Goal: Entertainment & Leisure: Consume media (video, audio)

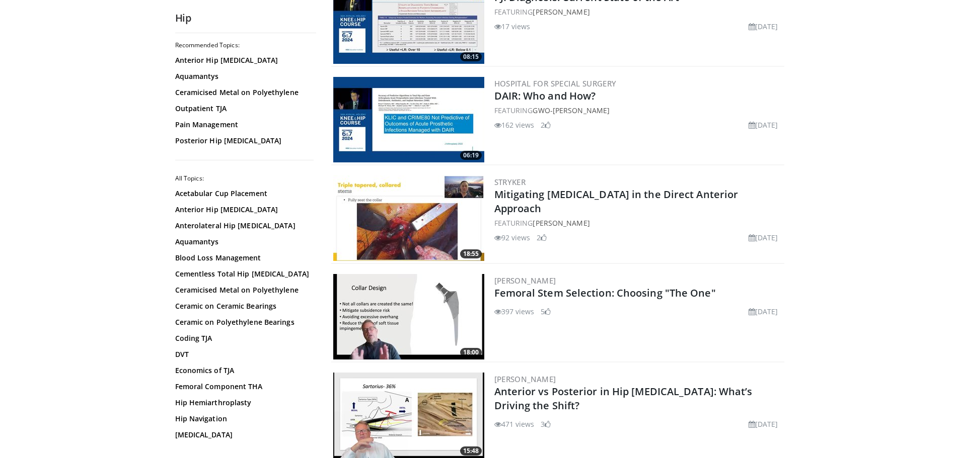
scroll to position [1912, 0]
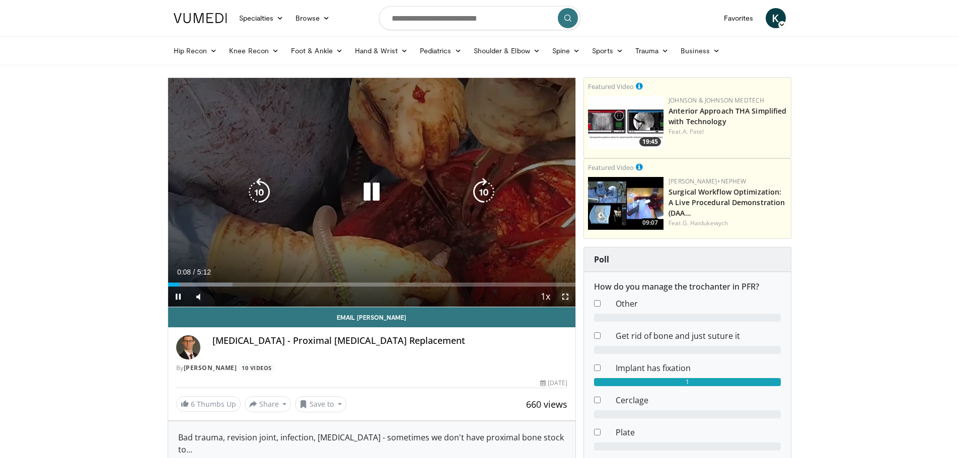
drag, startPoint x: 565, startPoint y: 299, endPoint x: 565, endPoint y: 360, distance: 60.9
click at [565, 299] on span "Video Player" at bounding box center [565, 297] width 20 height 20
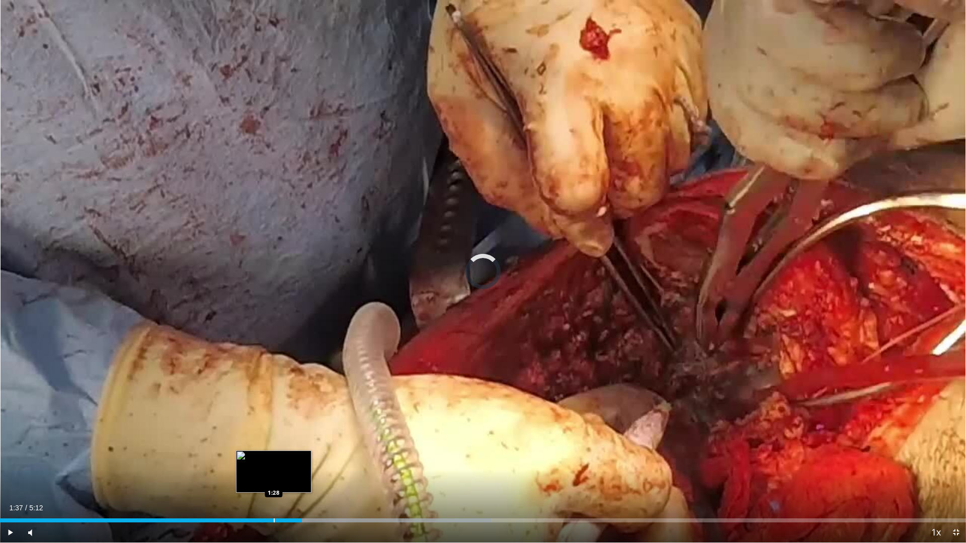
click at [274, 458] on div "Loaded : 50.84% 1:28 1:28" at bounding box center [483, 518] width 966 height 10
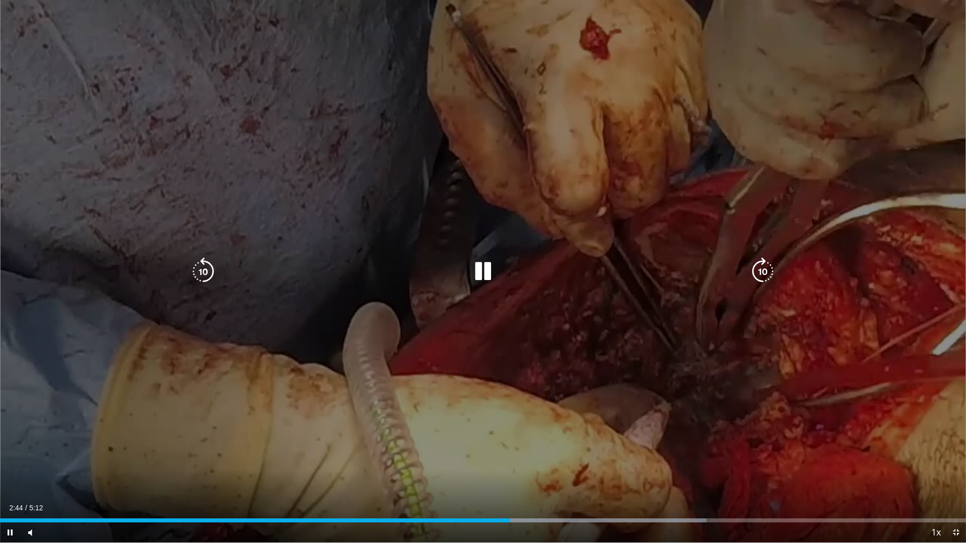
click at [596, 223] on div "10 seconds Tap to unmute" at bounding box center [483, 271] width 966 height 543
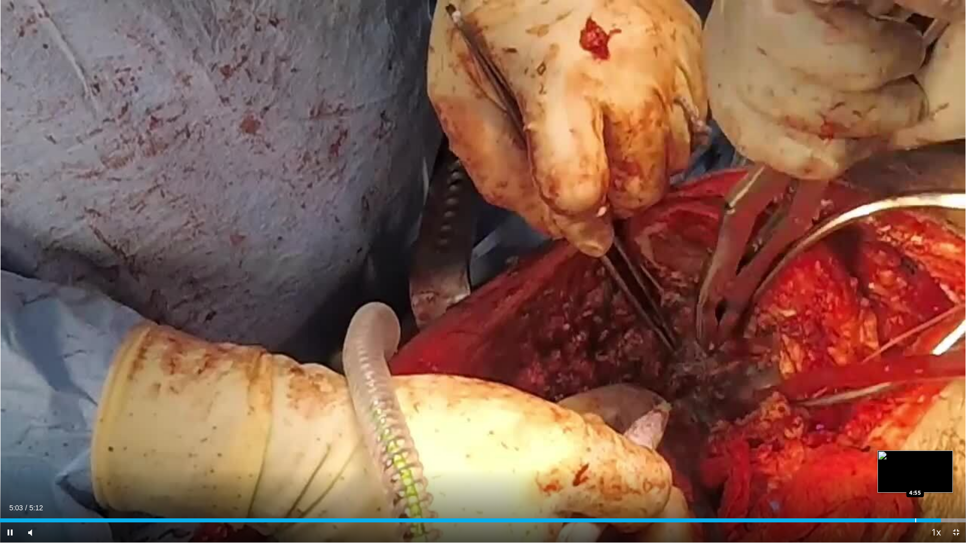
click at [915, 458] on div "Progress Bar" at bounding box center [915, 521] width 1 height 4
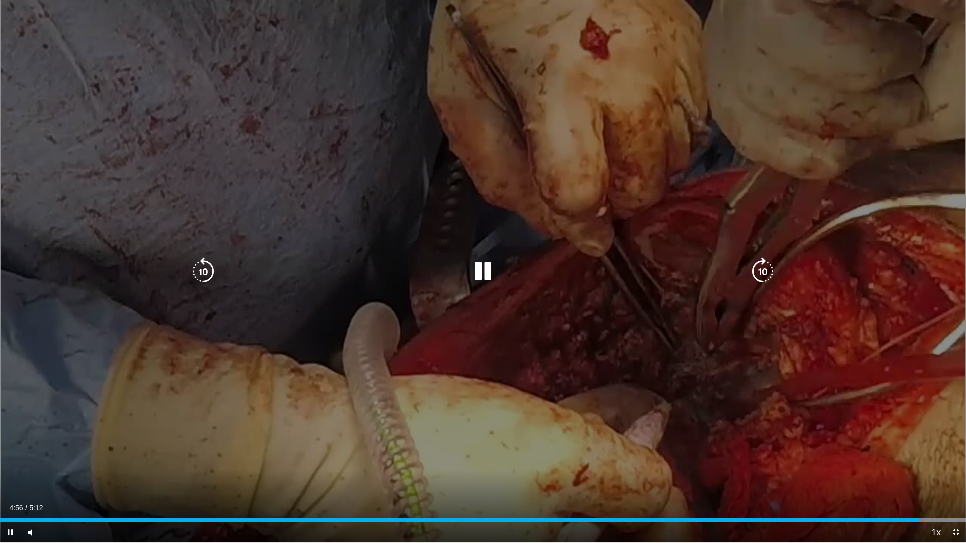
click at [728, 391] on div "10 seconds Tap to unmute" at bounding box center [483, 271] width 966 height 543
click at [688, 391] on div "10 seconds Tap to unmute" at bounding box center [483, 271] width 966 height 543
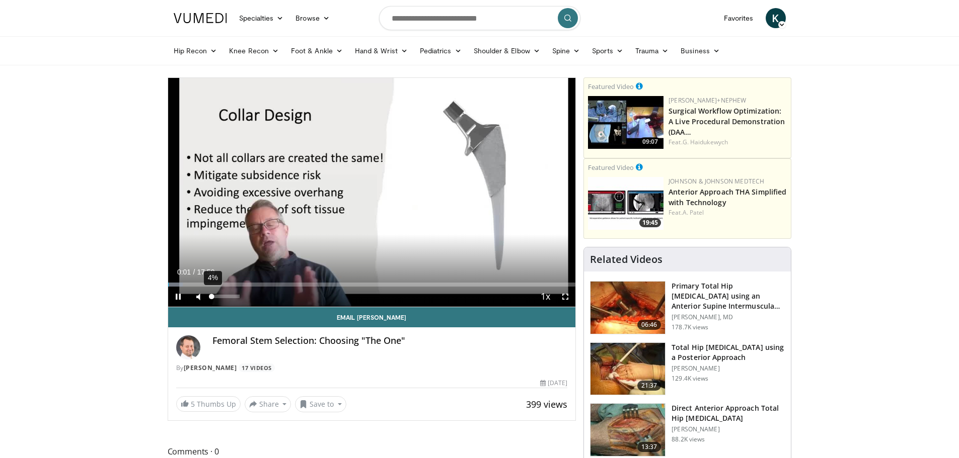
click at [212, 297] on div "4%" at bounding box center [225, 297] width 29 height 4
click at [213, 297] on div "Volume Level" at bounding box center [212, 297] width 2 height 4
click at [565, 296] on span "Video Player" at bounding box center [565, 297] width 20 height 20
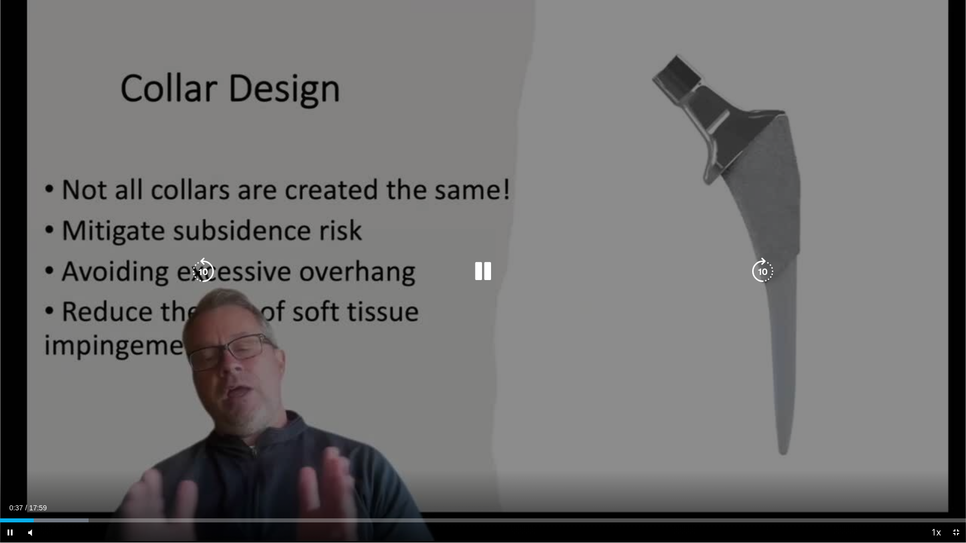
click at [591, 273] on div "Video Player" at bounding box center [483, 272] width 580 height 20
click at [483, 275] on icon "Video Player" at bounding box center [483, 272] width 28 height 28
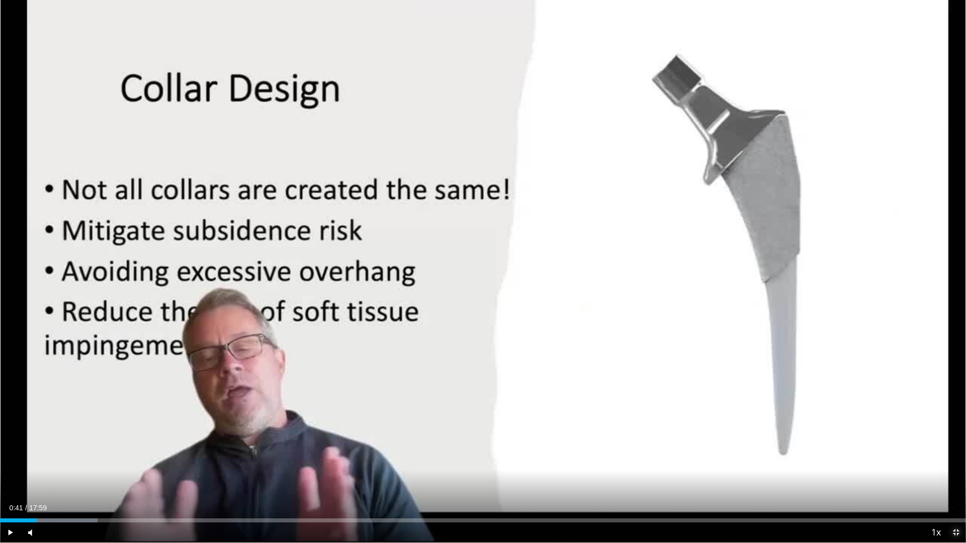
click at [955, 458] on span "Video Player" at bounding box center [956, 533] width 20 height 20
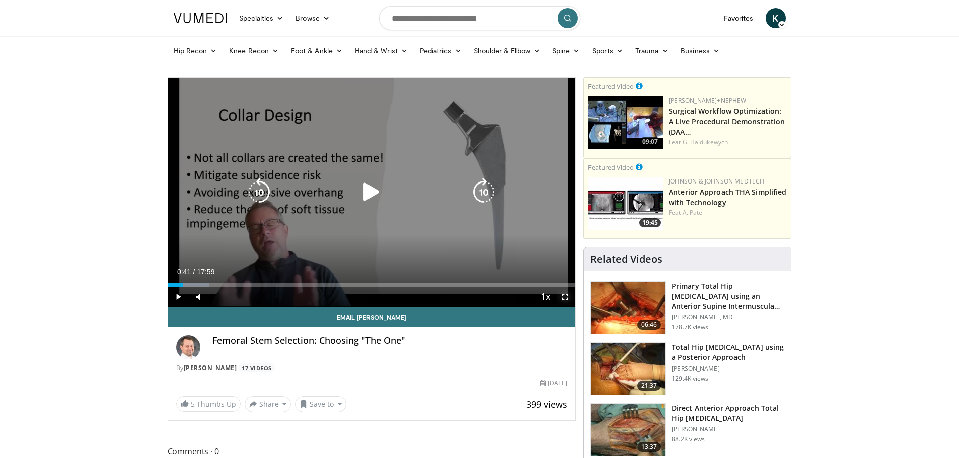
click at [566, 296] on span "Video Player" at bounding box center [565, 297] width 20 height 20
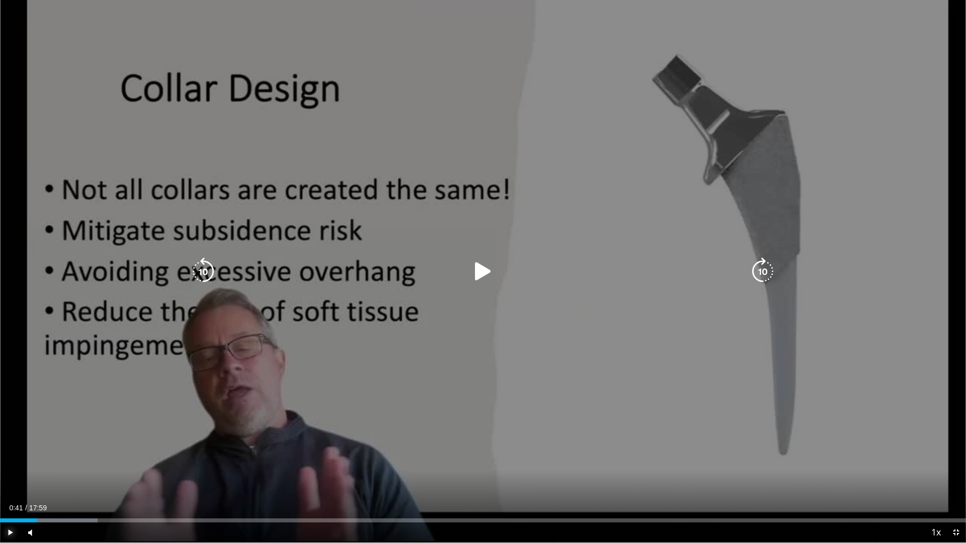
click at [15, 458] on span "Video Player" at bounding box center [10, 533] width 20 height 20
click at [460, 258] on div "10 seconds Tap to unmute" at bounding box center [483, 271] width 966 height 543
click at [480, 272] on icon "Video Player" at bounding box center [483, 272] width 28 height 28
click at [740, 322] on div "10 seconds Tap to unmute" at bounding box center [483, 271] width 966 height 543
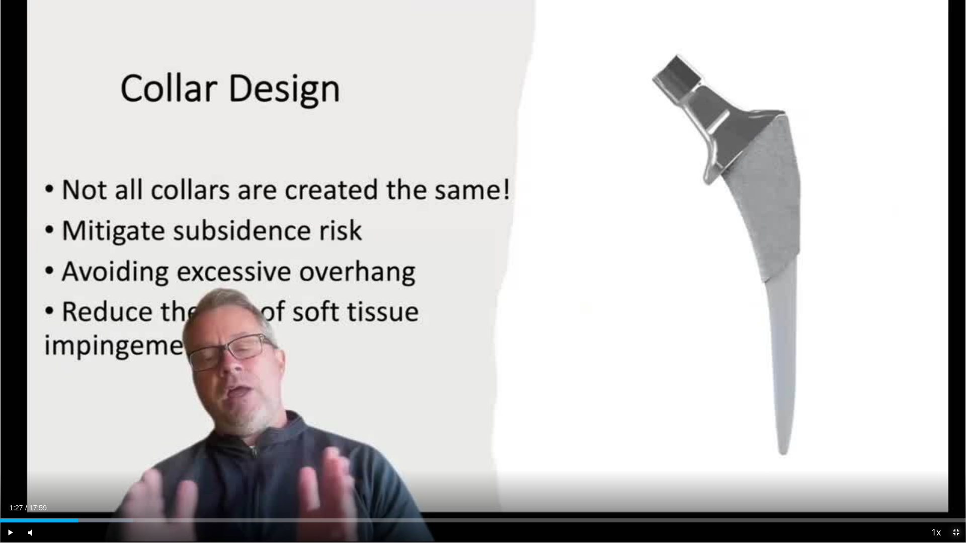
click at [957, 458] on span "Video Player" at bounding box center [956, 533] width 20 height 20
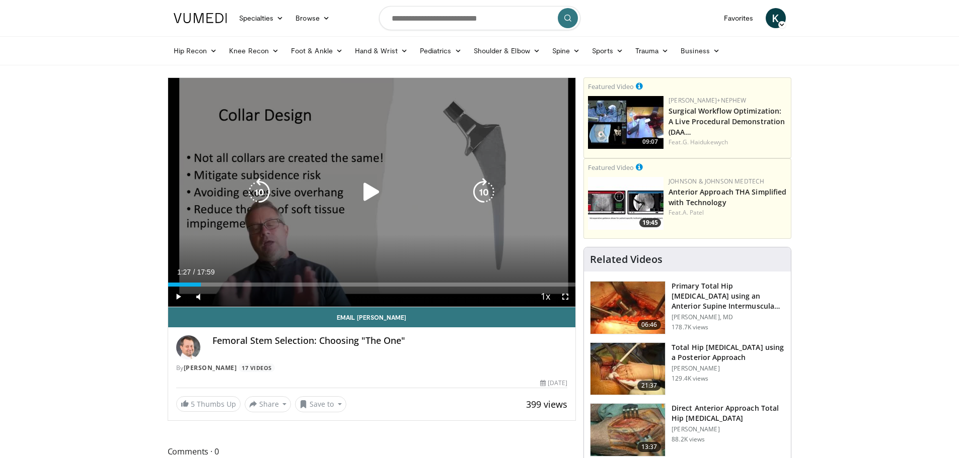
click at [367, 162] on div "10 seconds Tap to unmute" at bounding box center [372, 192] width 408 height 229
drag, startPoint x: 566, startPoint y: 300, endPoint x: 570, endPoint y: 360, distance: 60.0
click at [567, 300] on span "Video Player" at bounding box center [565, 297] width 20 height 20
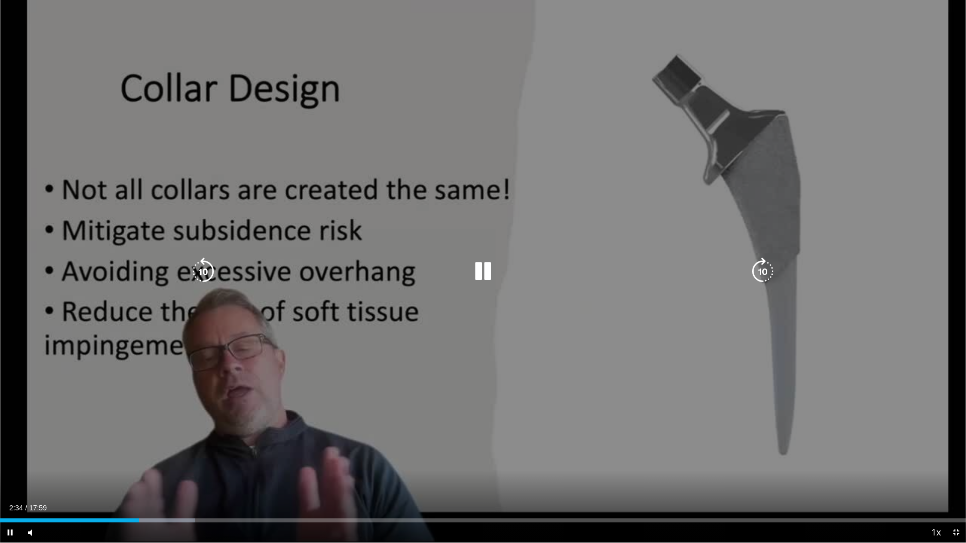
click at [480, 271] on icon "Video Player" at bounding box center [483, 272] width 28 height 28
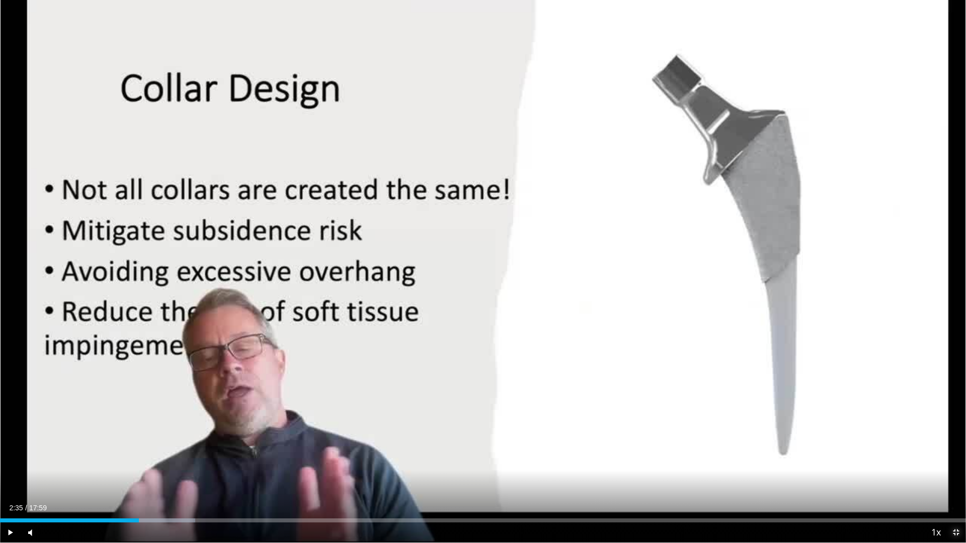
click at [960, 458] on span "Video Player" at bounding box center [956, 533] width 20 height 20
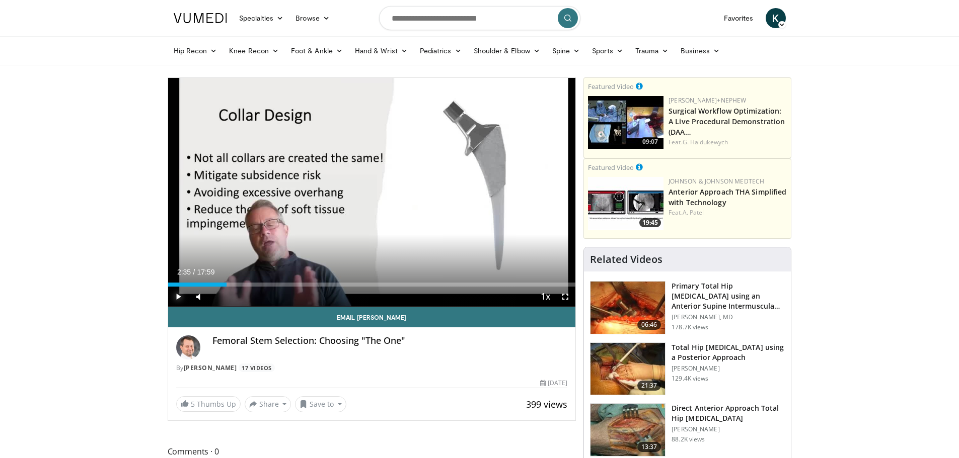
click at [170, 296] on span "Video Player" at bounding box center [178, 297] width 20 height 20
click at [569, 300] on span "Video Player" at bounding box center [565, 297] width 20 height 20
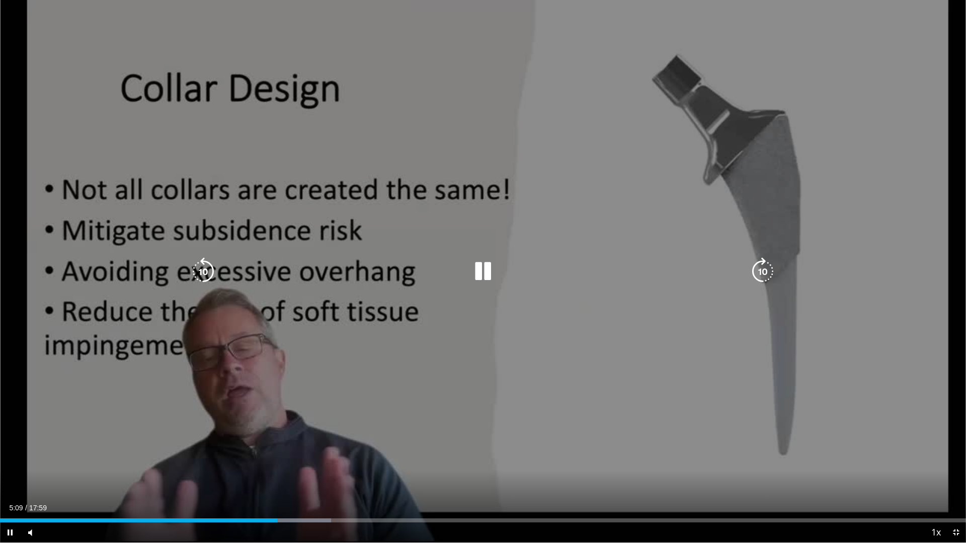
click at [421, 355] on div "10 seconds Tap to unmute" at bounding box center [483, 271] width 966 height 543
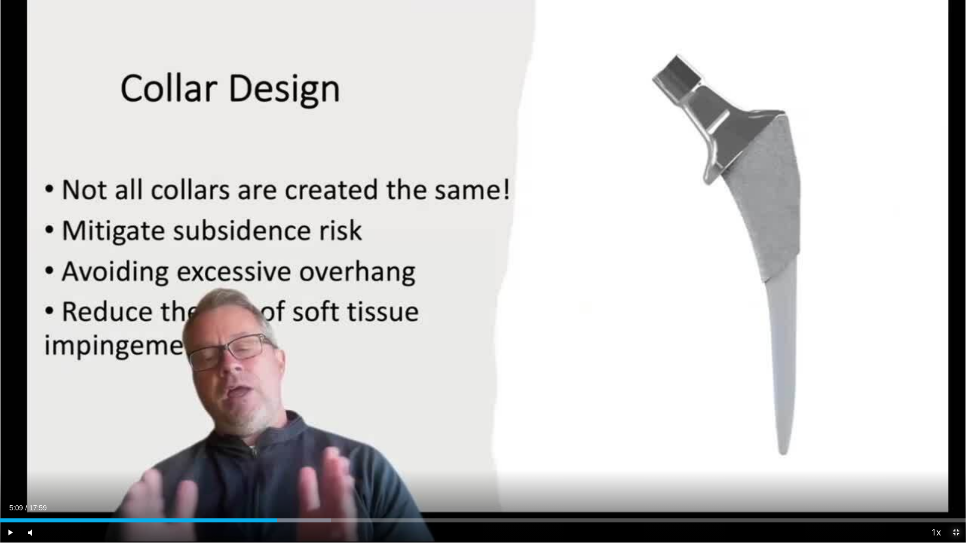
click at [954, 458] on span "Video Player" at bounding box center [956, 533] width 20 height 20
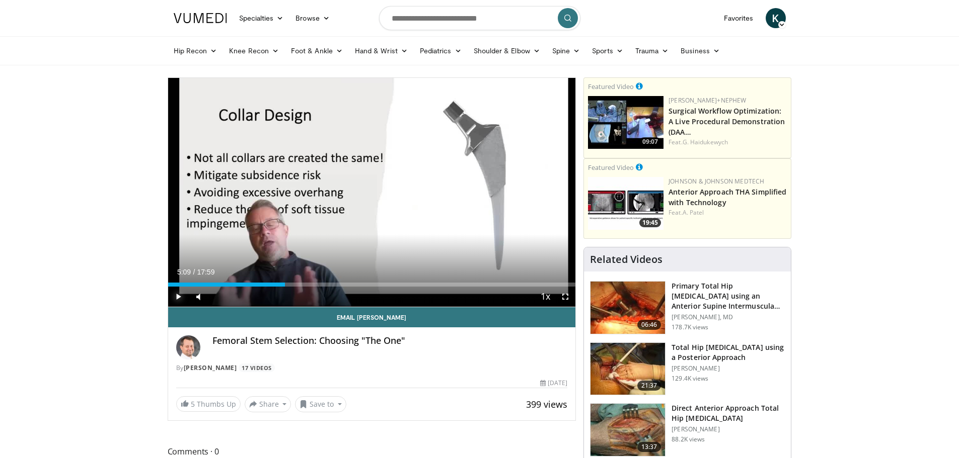
click at [171, 298] on span "Video Player" at bounding box center [178, 297] width 20 height 20
click at [569, 299] on span "Video Player" at bounding box center [565, 297] width 20 height 20
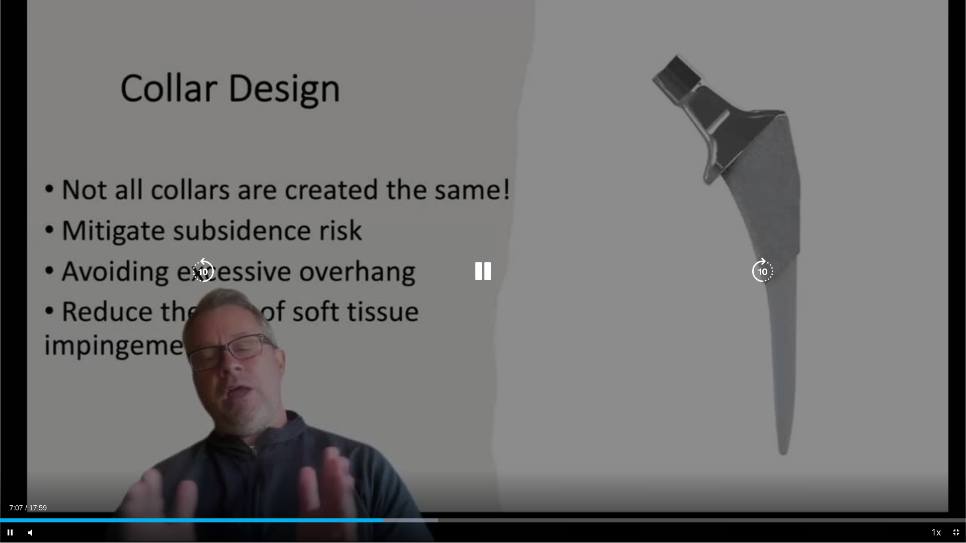
click at [311, 242] on div "10 seconds Tap to unmute" at bounding box center [483, 271] width 966 height 543
click at [429, 248] on div "10 seconds Tap to unmute" at bounding box center [483, 271] width 966 height 543
click at [493, 280] on icon "Video Player" at bounding box center [483, 272] width 28 height 28
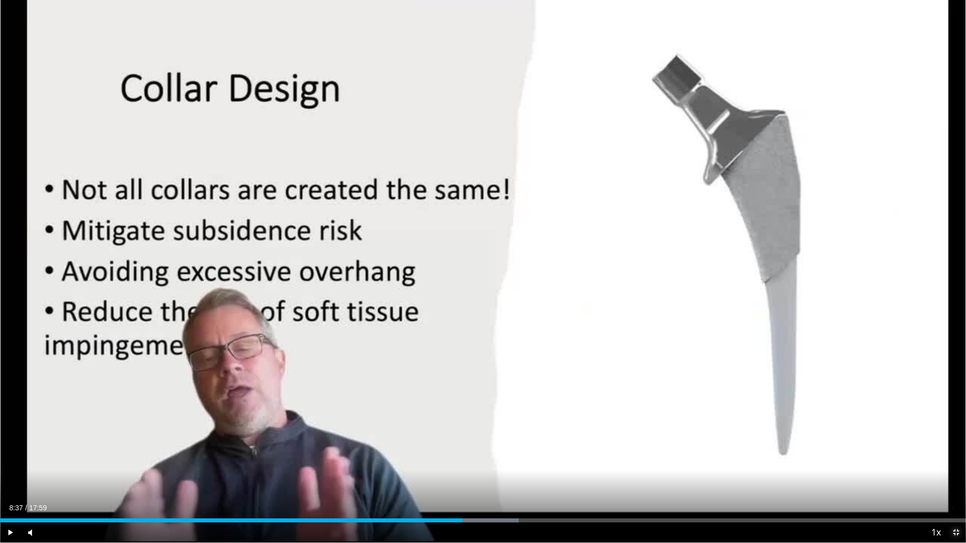
click at [960, 458] on span "Video Player" at bounding box center [956, 533] width 20 height 20
